Goal: Obtain resource: Download file/media

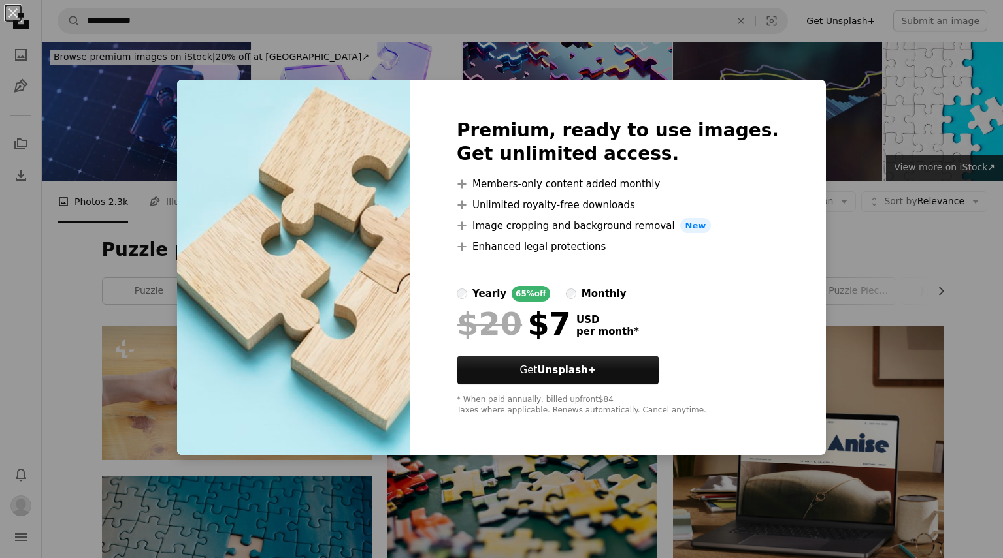
scroll to position [718, 0]
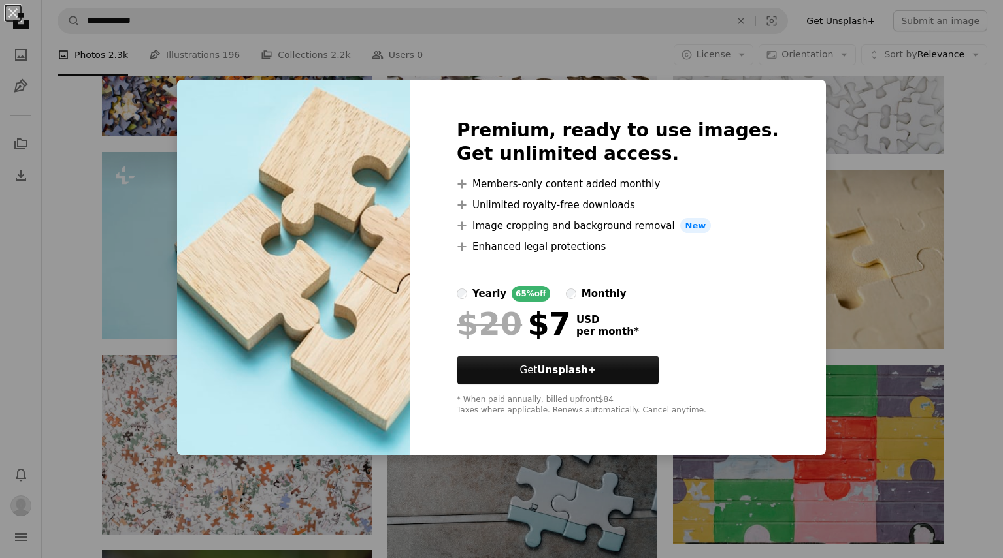
click at [624, 39] on div "An X shape Premium, ready to use images. Get unlimited access. A plus sign Memb…" at bounding box center [501, 279] width 1003 height 558
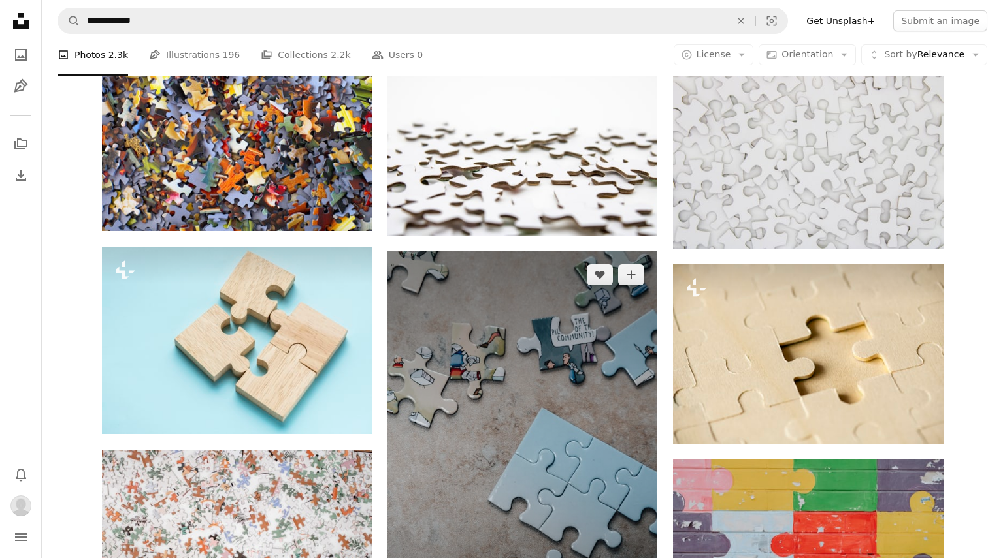
scroll to position [671, 0]
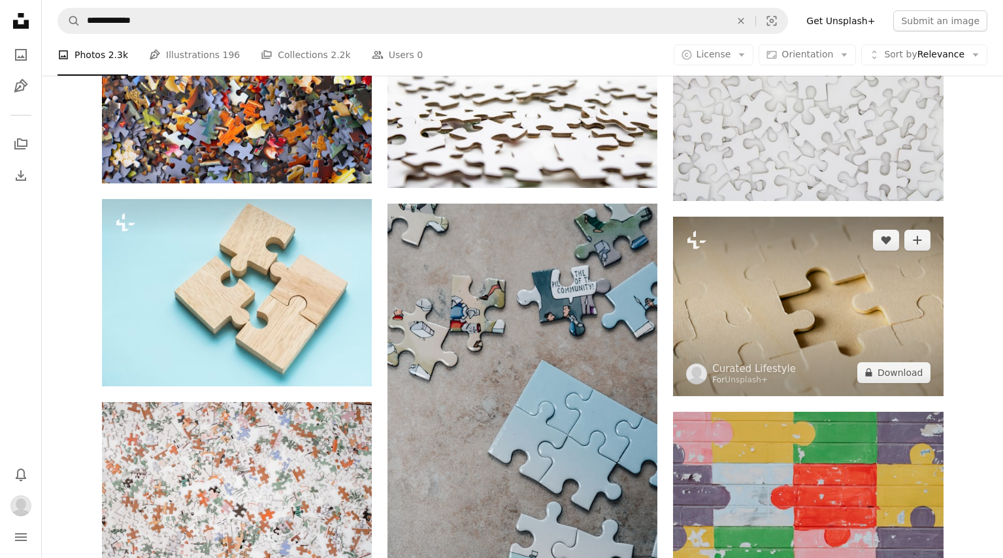
click at [779, 287] on img at bounding box center [808, 307] width 270 height 180
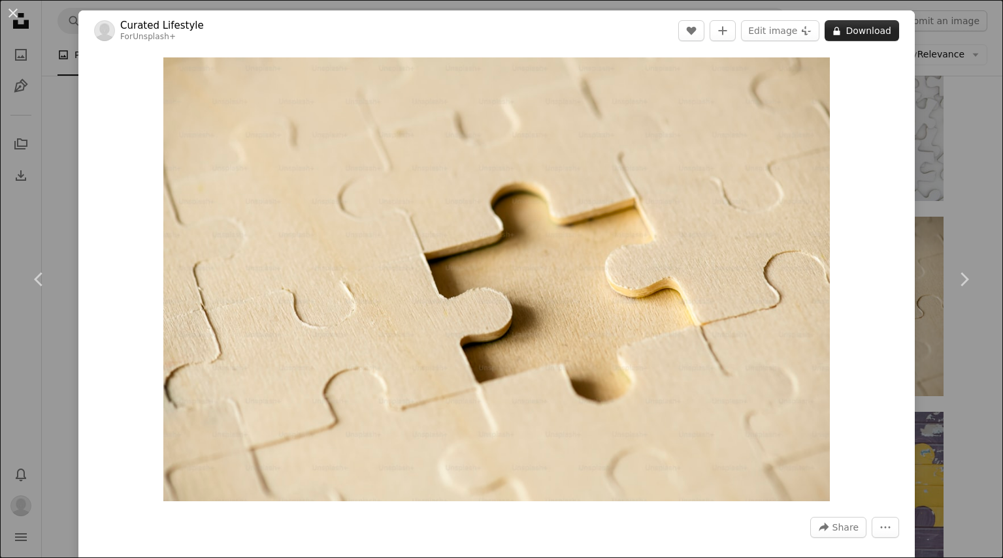
click at [894, 32] on button "A lock Download" at bounding box center [861, 30] width 74 height 21
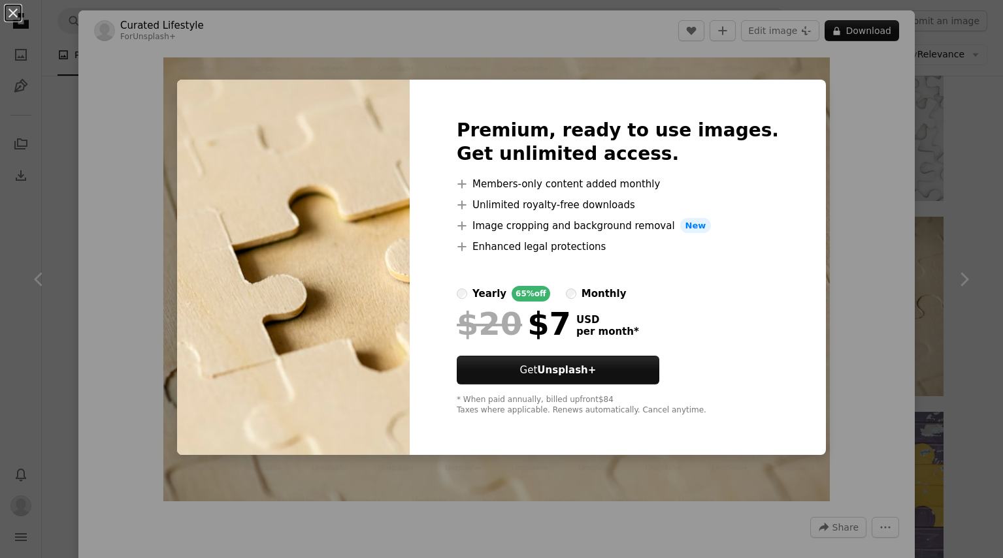
click at [777, 135] on div "Premium, ready to use images. Get unlimited access. A plus sign Members-only co…" at bounding box center [618, 268] width 416 height 376
click at [835, 97] on div "An X shape Premium, ready to use images. Get unlimited access. A plus sign Memb…" at bounding box center [501, 279] width 1003 height 558
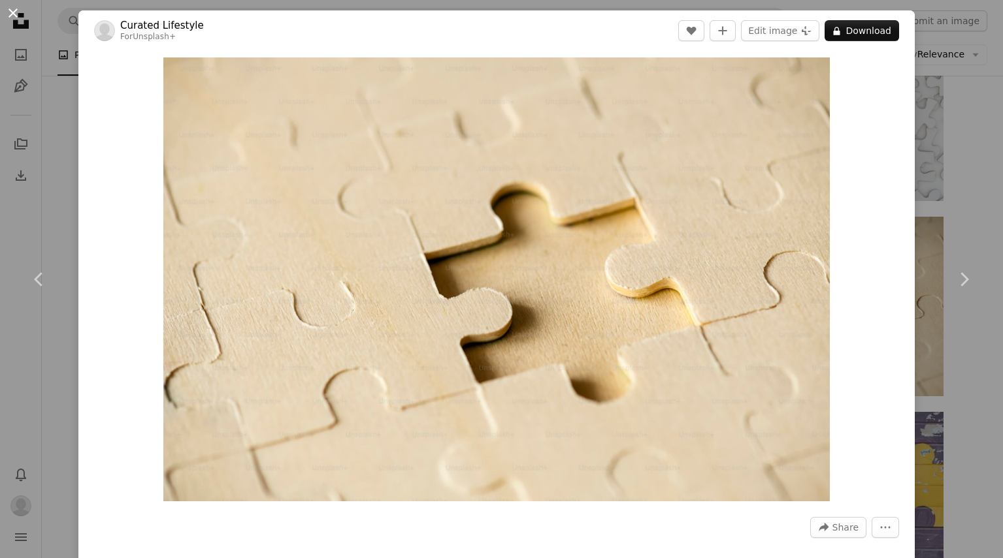
click at [16, 14] on button "An X shape" at bounding box center [13, 13] width 16 height 16
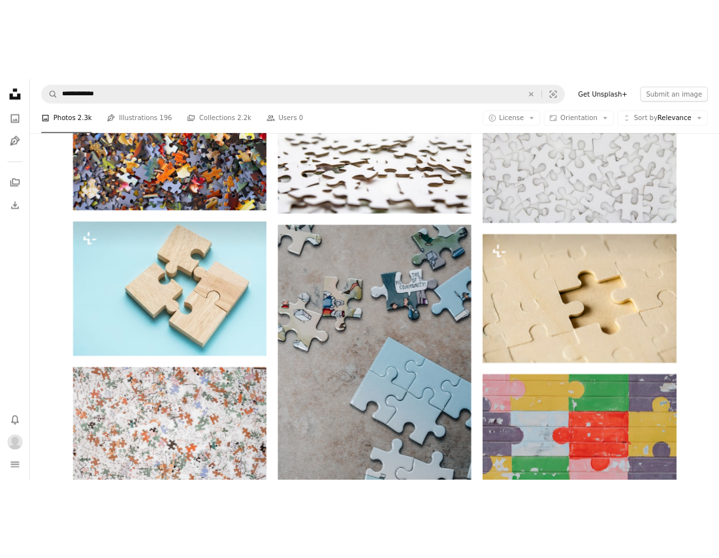
scroll to position [594, 0]
